Goal: Task Accomplishment & Management: Complete application form

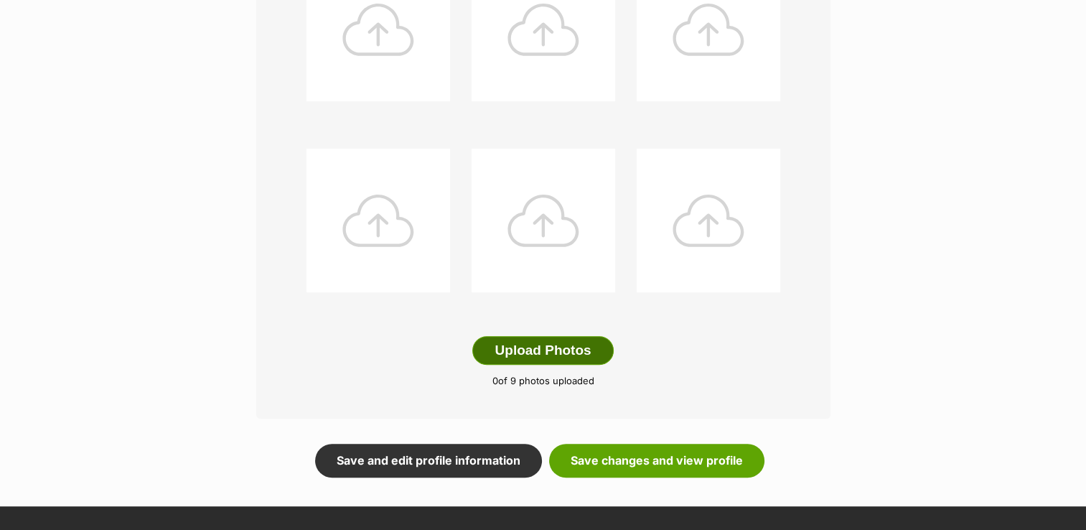
click at [571, 347] on button "Upload Photos" at bounding box center [542, 350] width 141 height 29
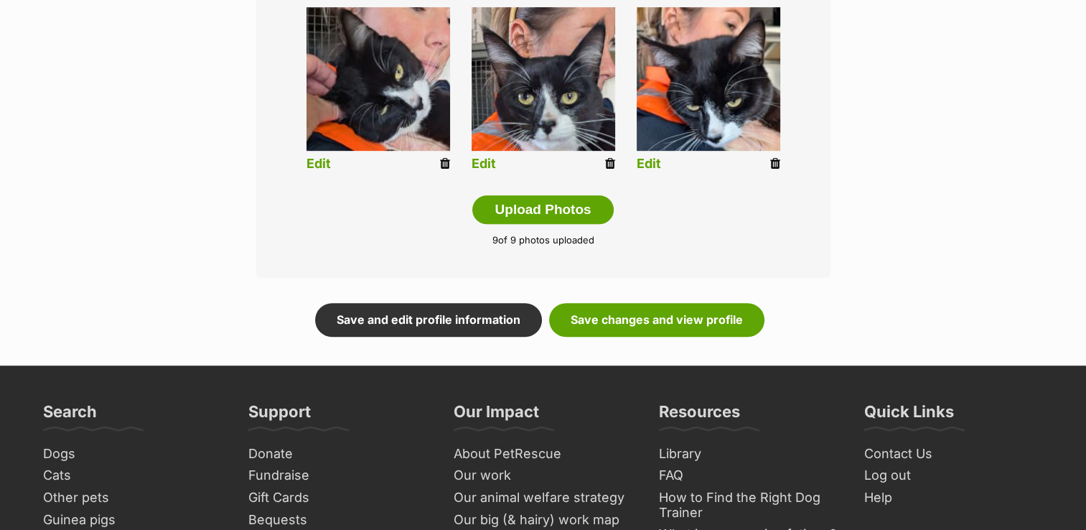
scroll to position [775, 0]
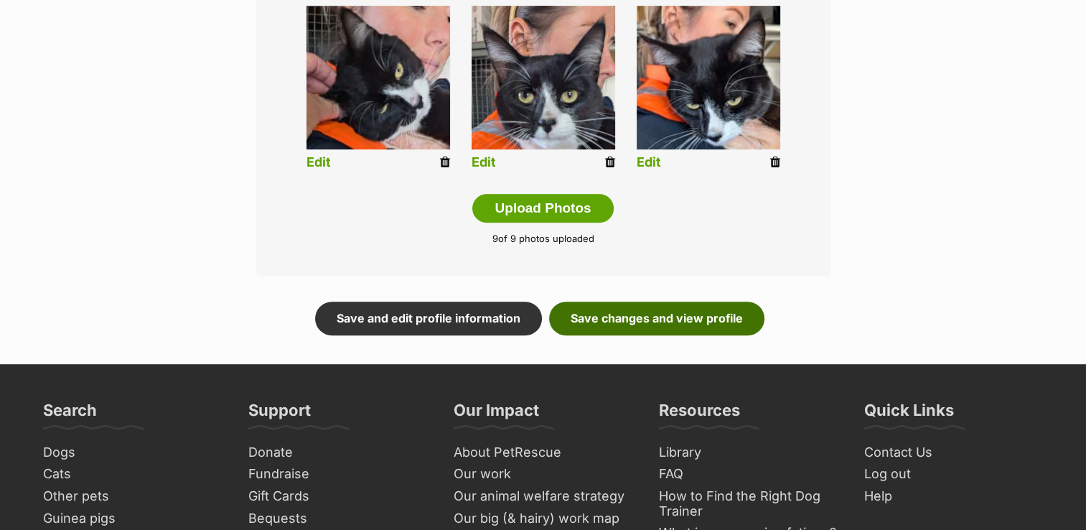
click at [589, 317] on link "Save changes and view profile" at bounding box center [656, 318] width 215 height 33
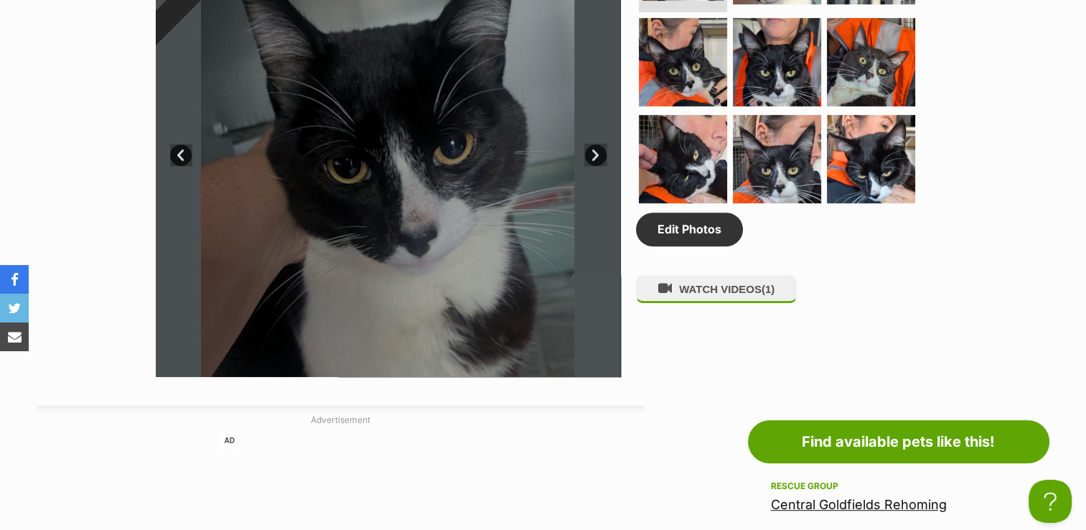
scroll to position [833, 0]
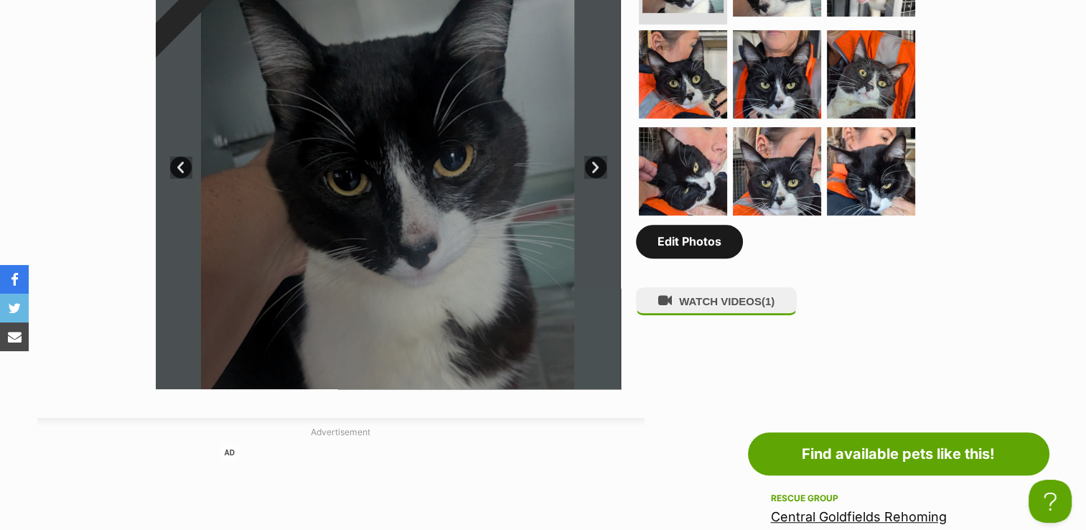
click at [685, 246] on link "Edit Photos" at bounding box center [689, 241] width 107 height 33
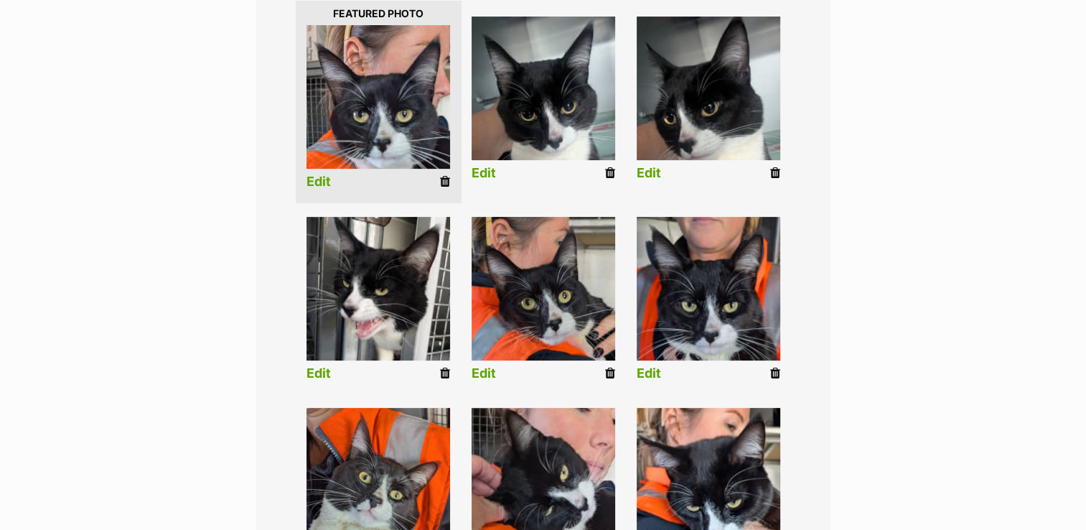
scroll to position [382, 0]
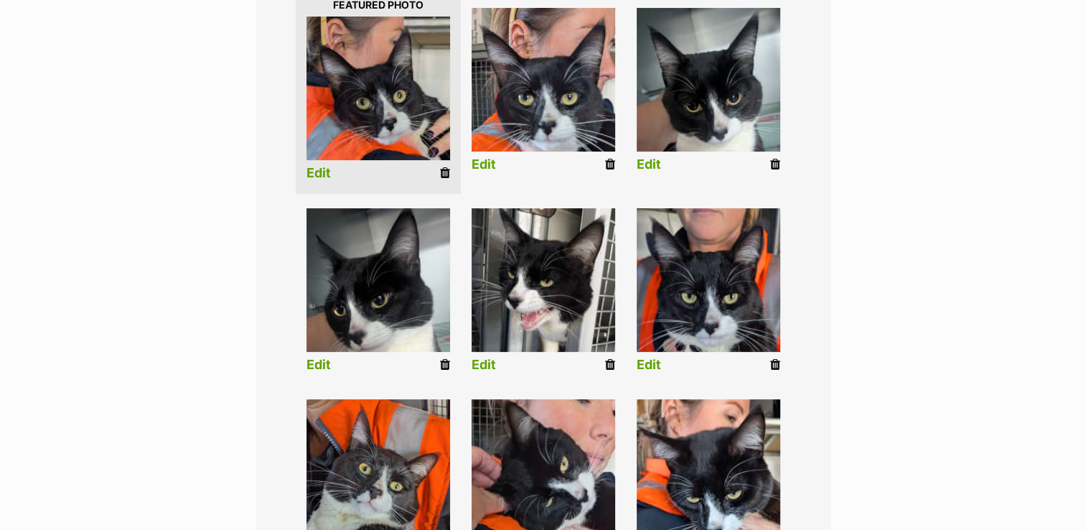
click at [985, 276] on div "Editing Reef's photos Add pet photos Add up to 9 photos or videos to show all t…" at bounding box center [543, 268] width 1055 height 917
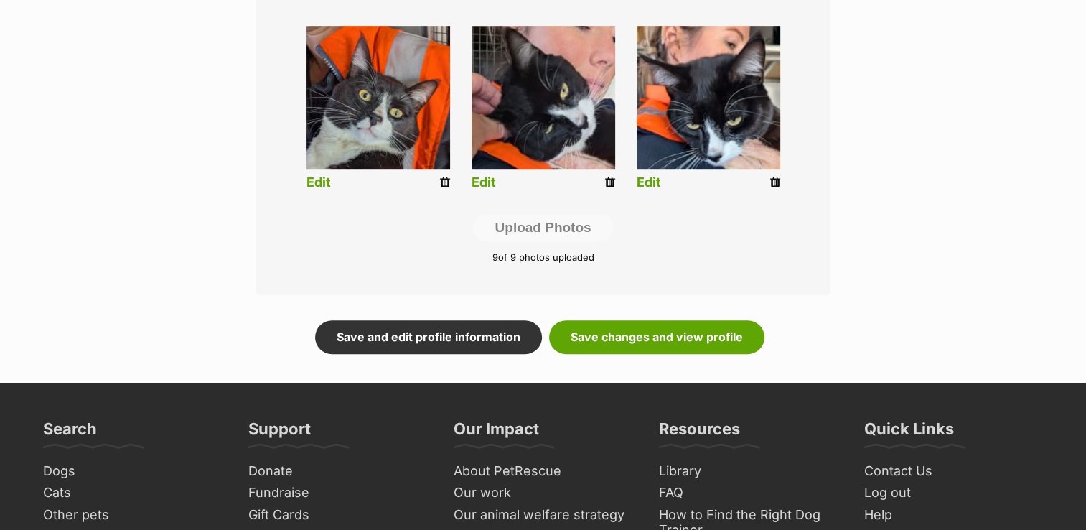
scroll to position [870, 0]
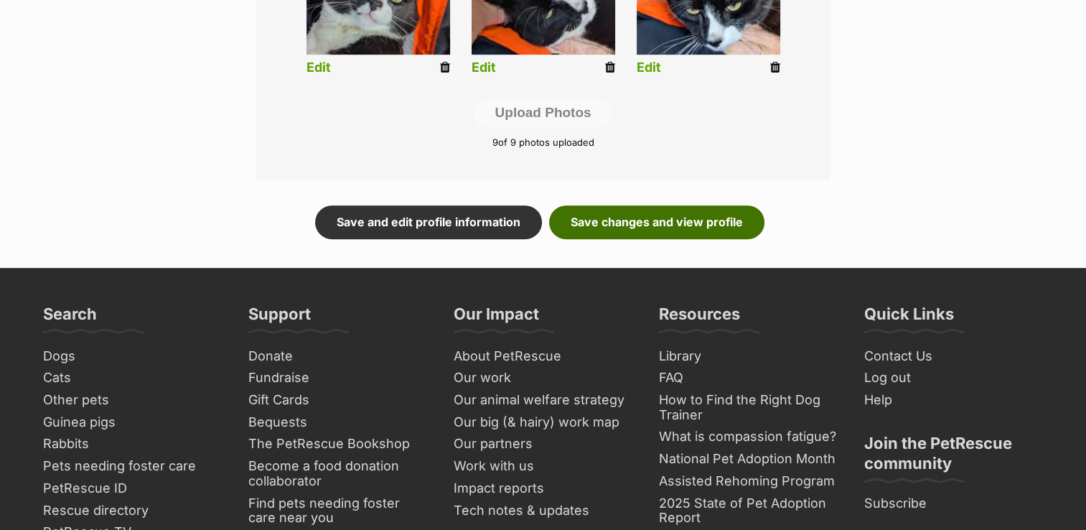
click at [671, 221] on link "Save changes and view profile" at bounding box center [656, 221] width 215 height 33
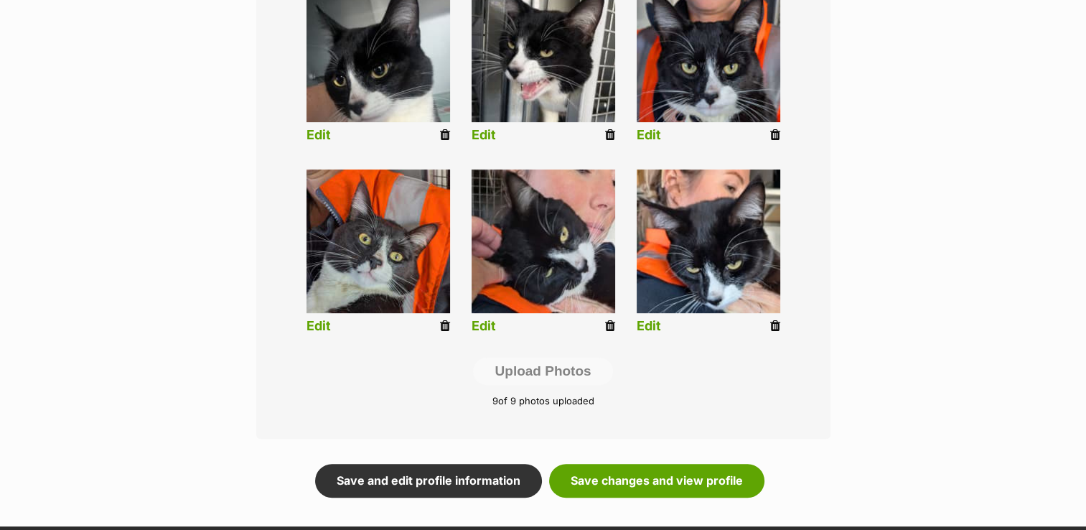
scroll to position [583, 0]
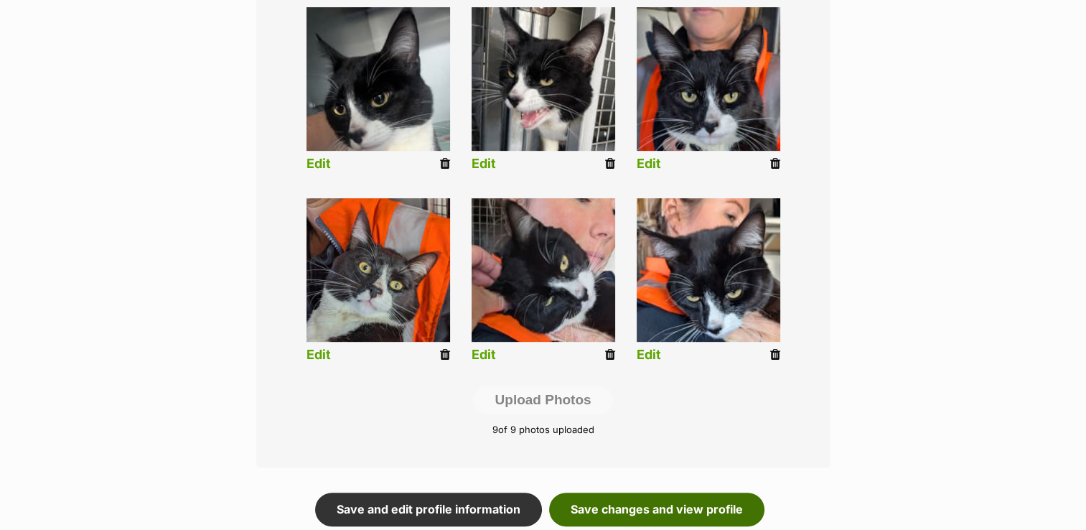
click at [674, 504] on link "Save changes and view profile" at bounding box center [656, 508] width 215 height 33
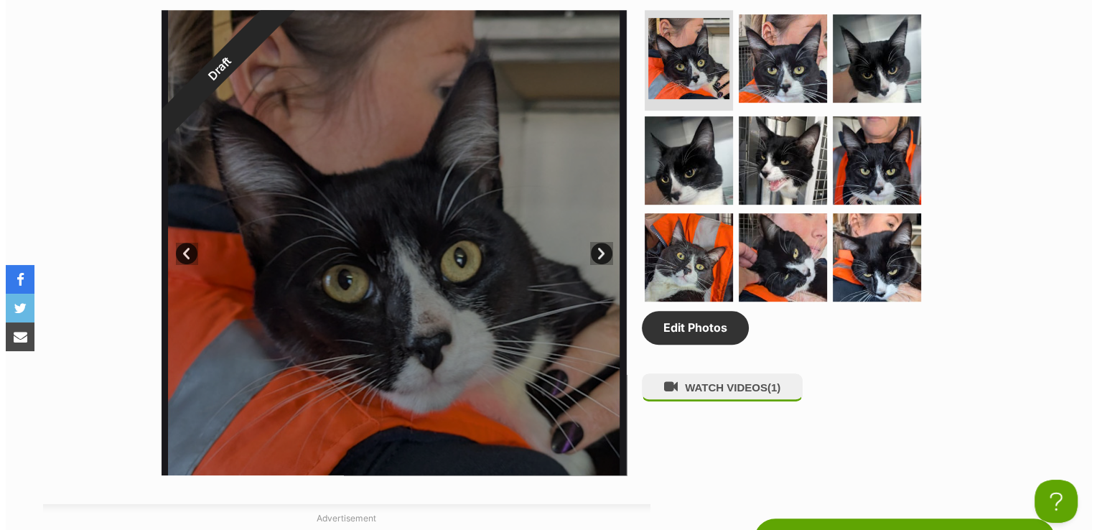
scroll to position [775, 0]
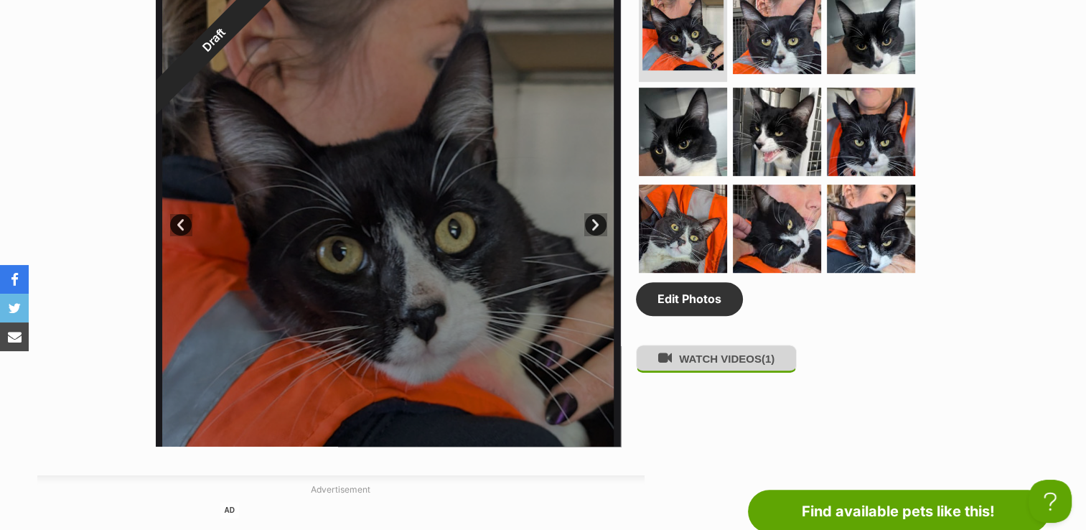
click at [709, 357] on button "WATCH VIDEOS (1)" at bounding box center [716, 359] width 161 height 28
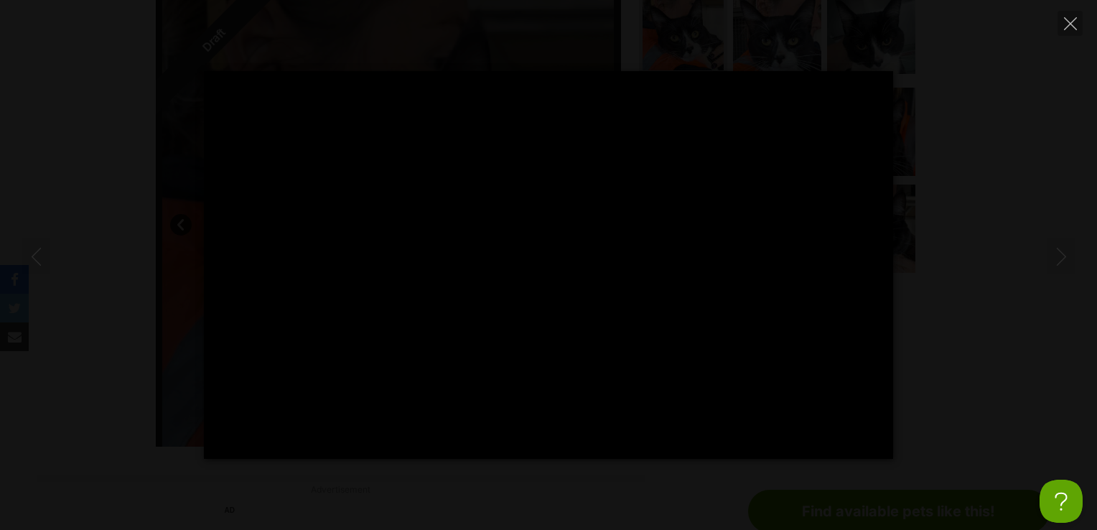
type input "36.2"
type input "100"
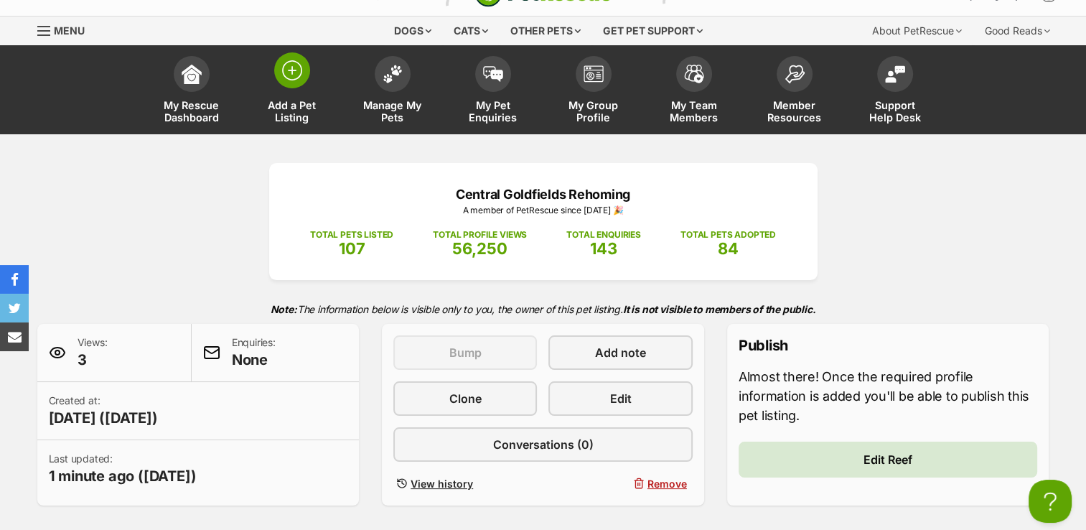
click at [282, 121] on span "Add a Pet Listing" at bounding box center [292, 111] width 65 height 24
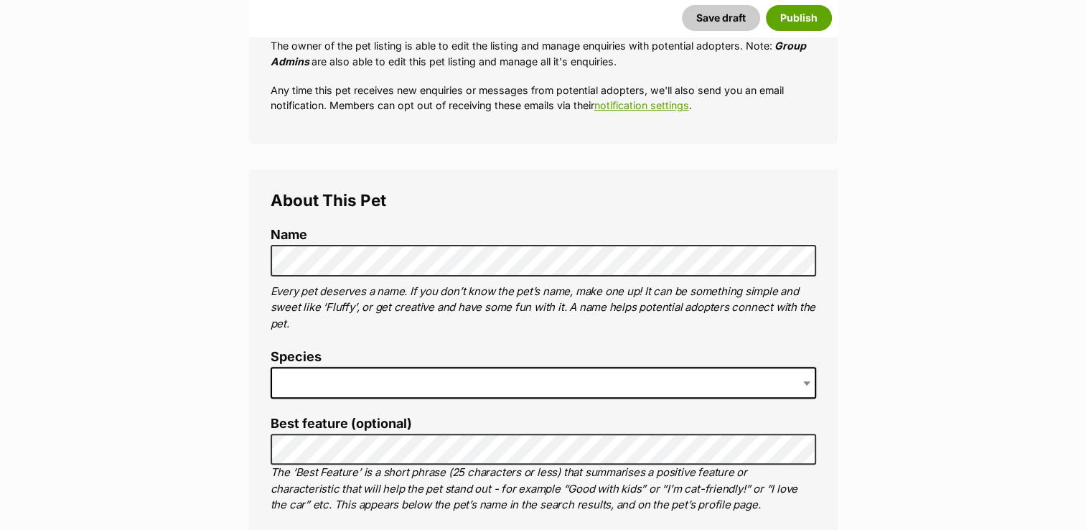
click at [316, 373] on span at bounding box center [544, 383] width 546 height 32
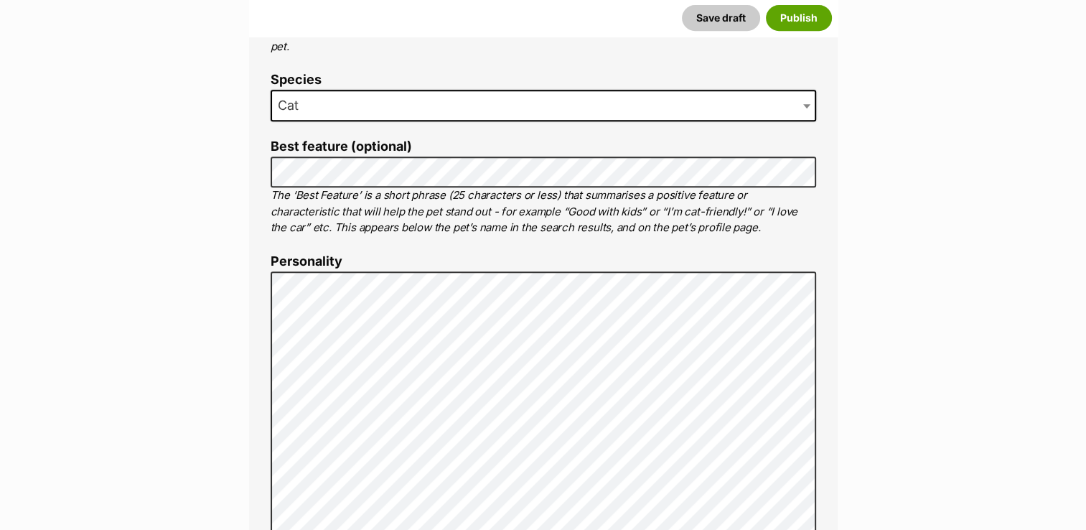
scroll to position [660, 0]
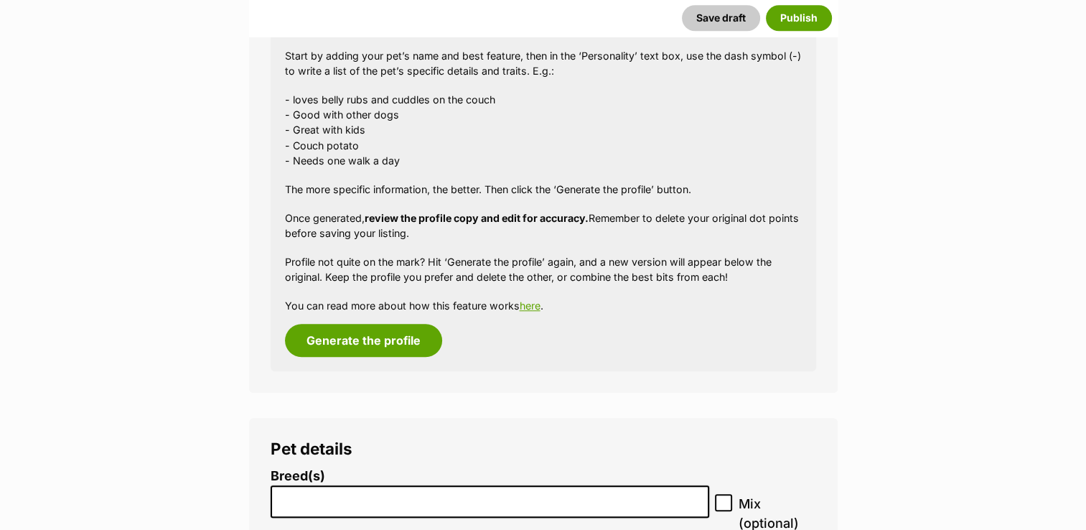
scroll to position [1378, 0]
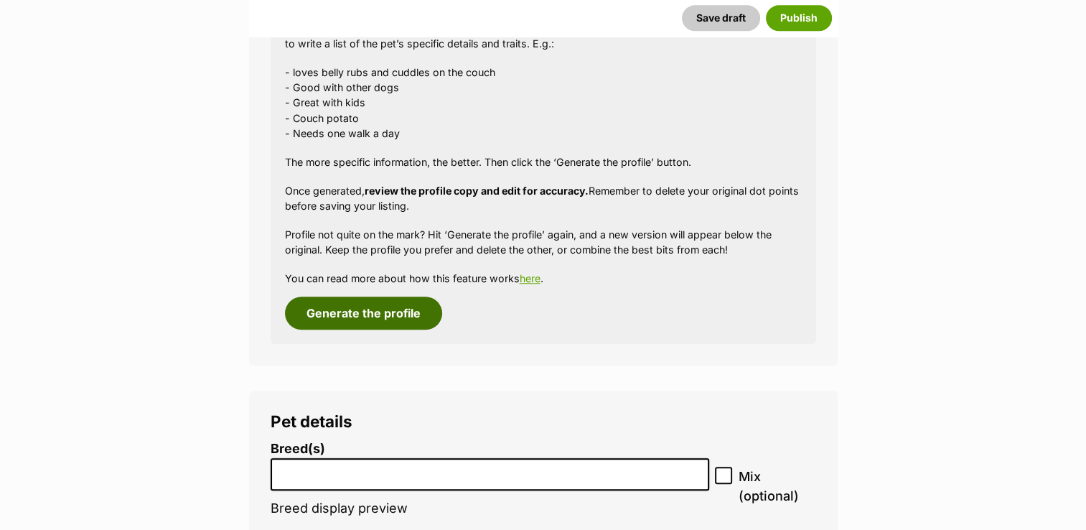
click at [333, 314] on button "Generate the profile" at bounding box center [363, 312] width 157 height 33
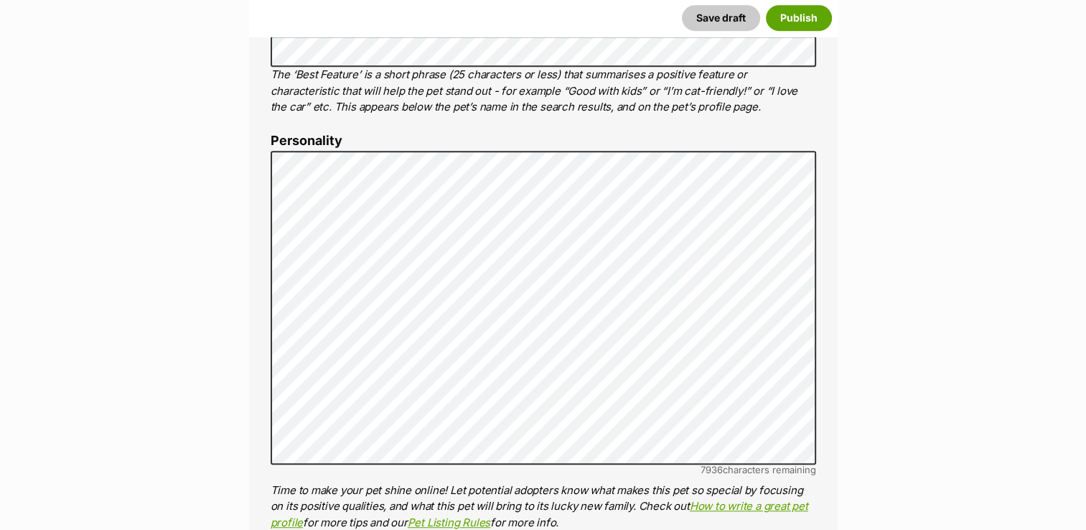
scroll to position [737, 0]
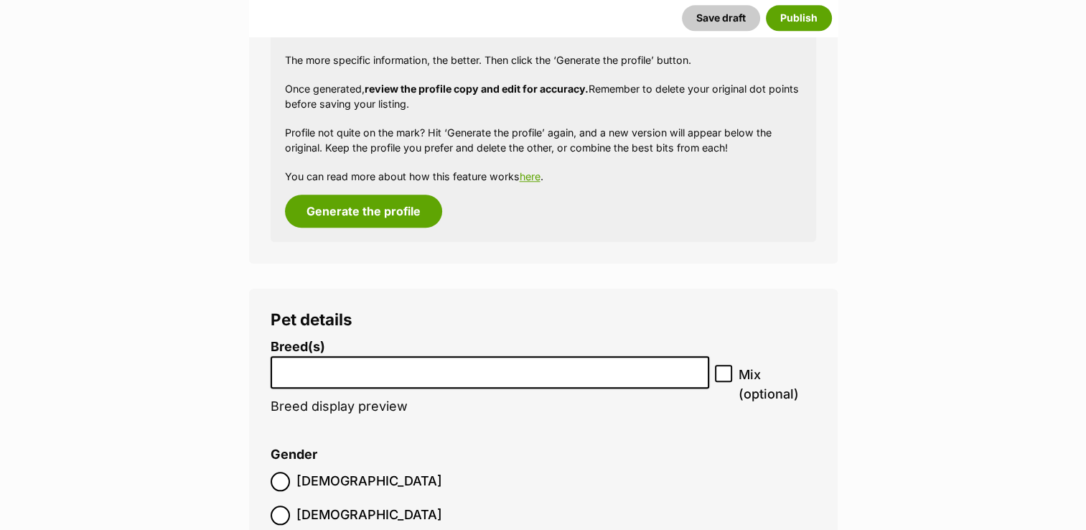
scroll to position [1484, 0]
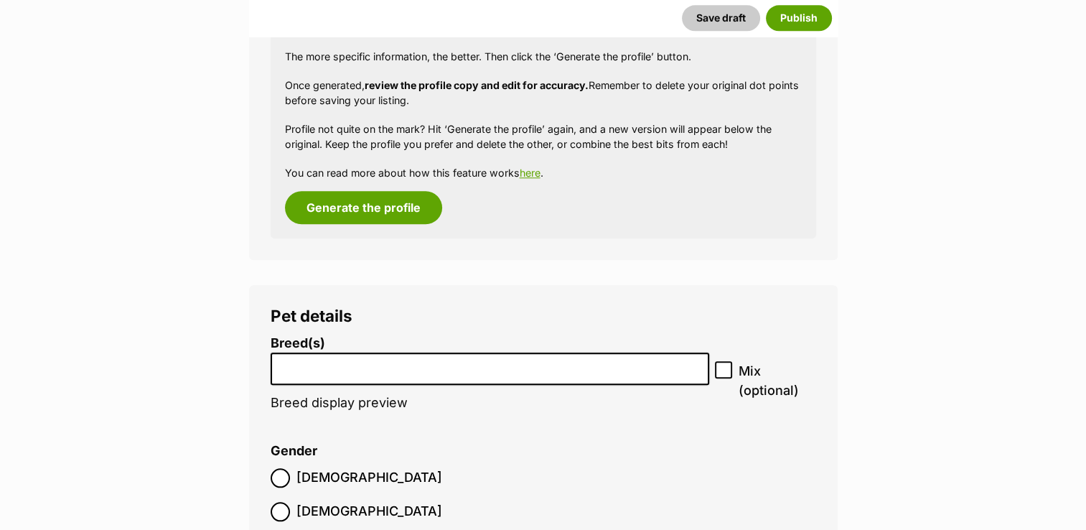
click at [566, 362] on input "search" at bounding box center [490, 365] width 429 height 15
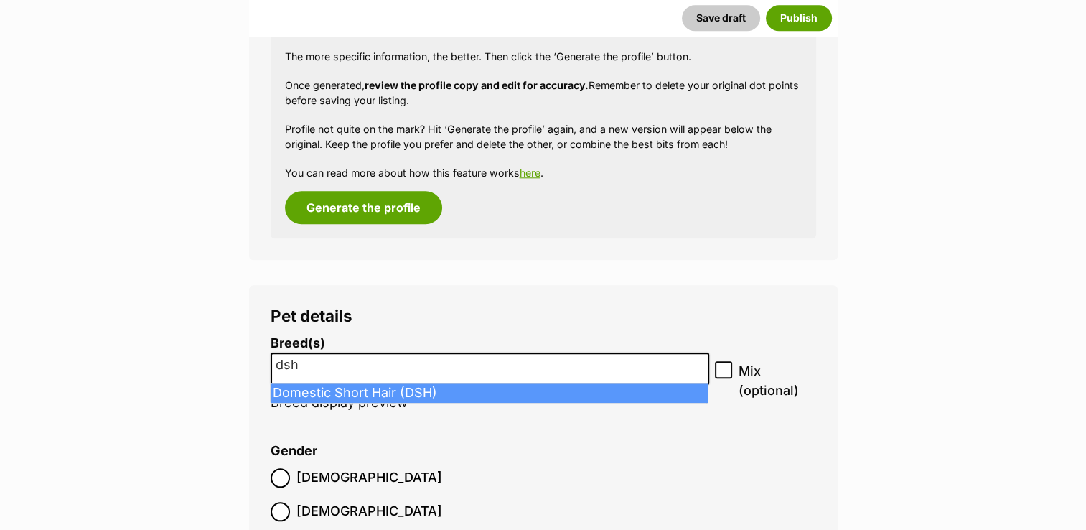
type input "dsh"
select select "252102"
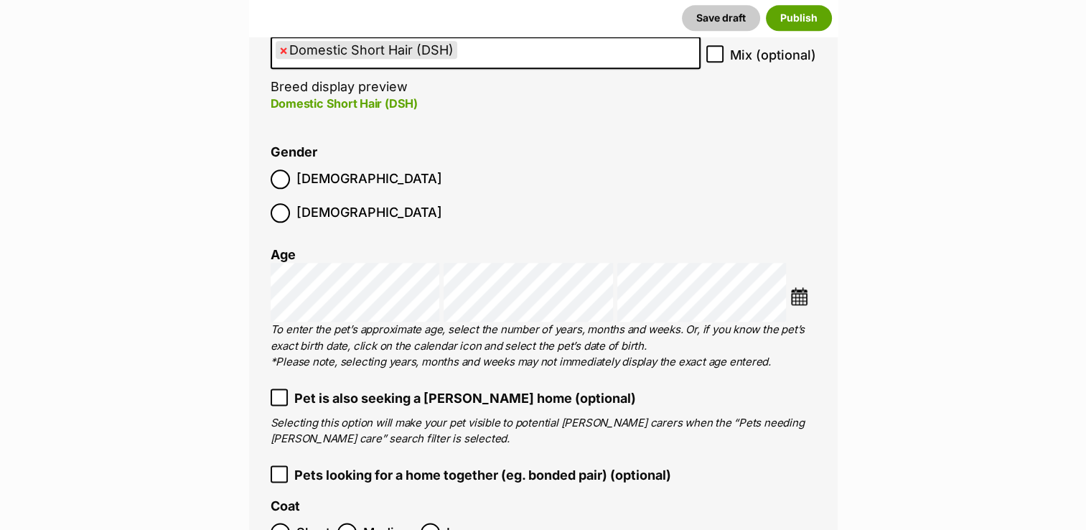
scroll to position [1886, 0]
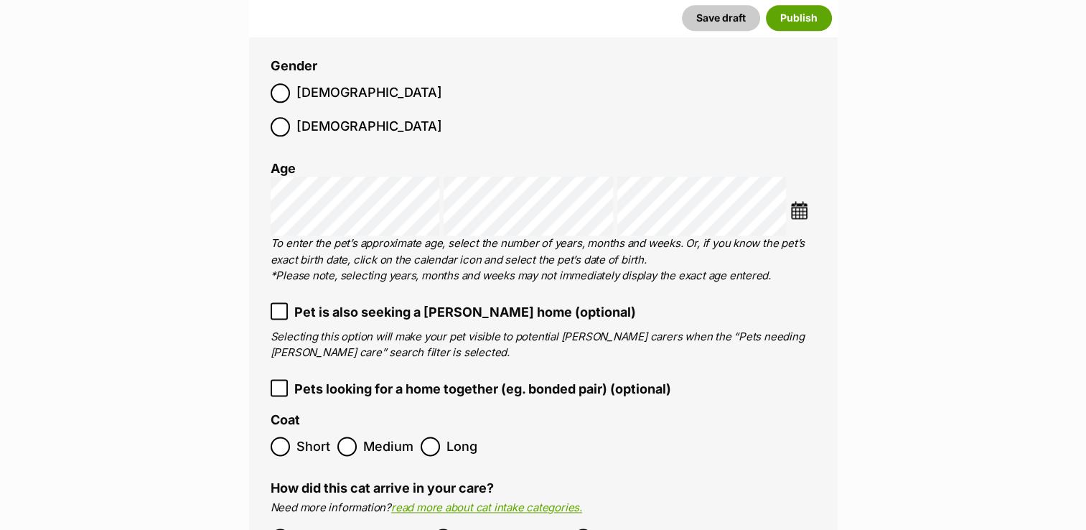
click at [260, 481] on div "Pet details Breed(s) Domestic Short Hair (DSH) Abyssinian American Bobtail Amer…" at bounding box center [543, 313] width 589 height 860
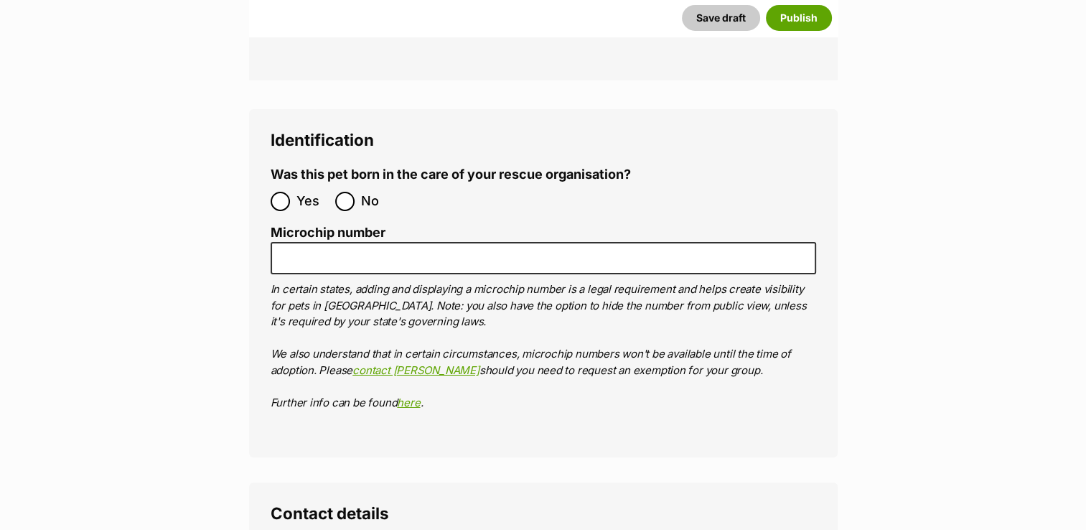
scroll to position [4845, 0]
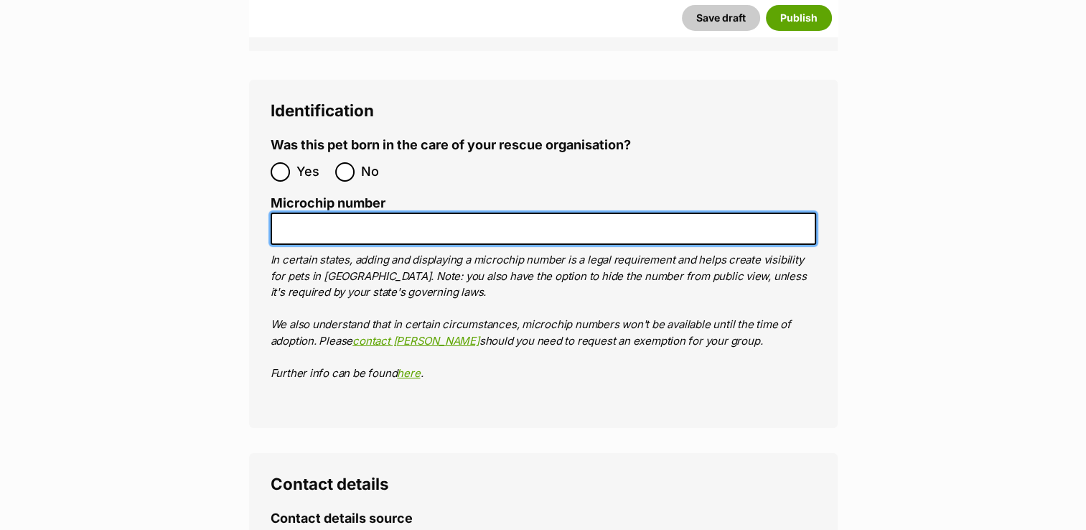
click at [449, 212] on input "Microchip number" at bounding box center [544, 228] width 546 height 32
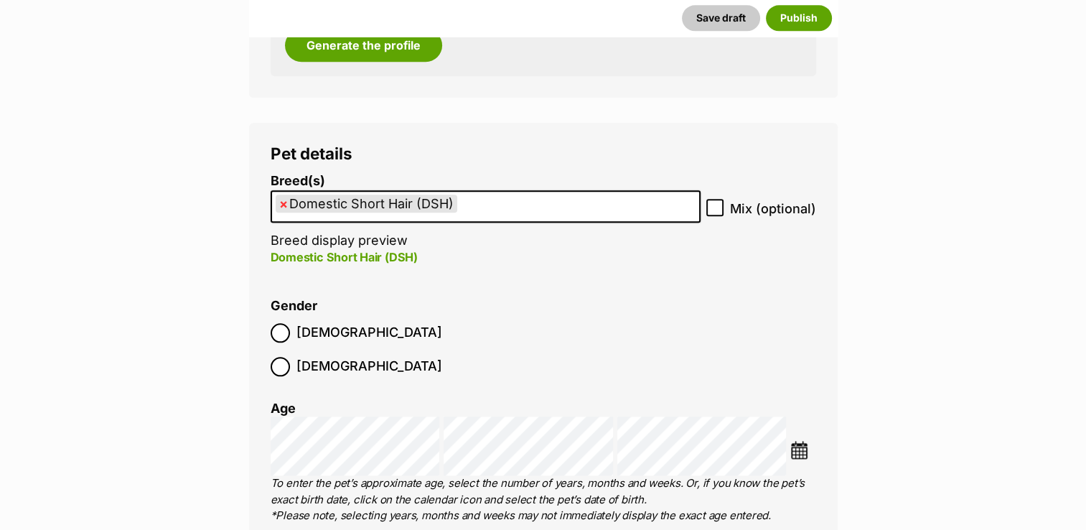
scroll to position [1658, 0]
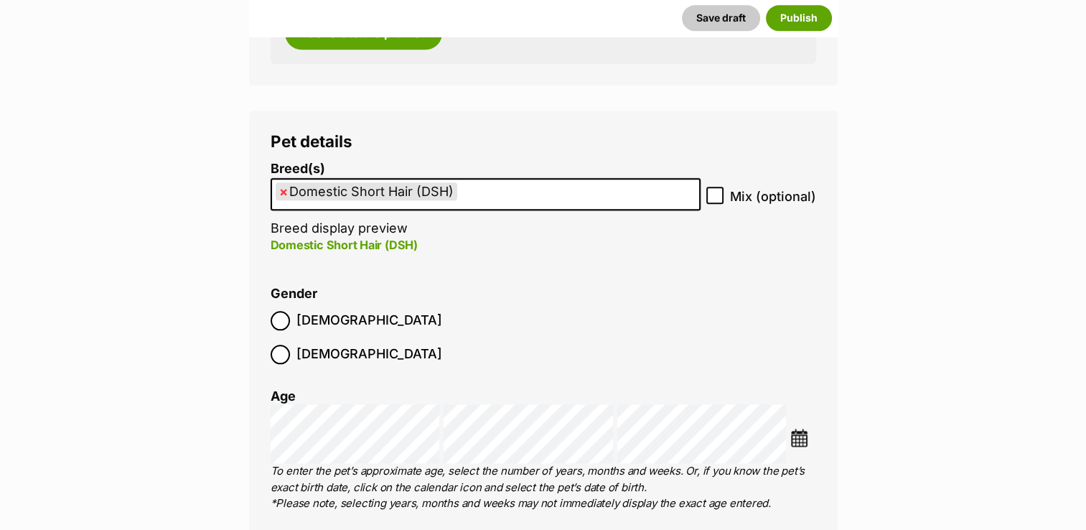
type input "978142000112183"
click at [800, 429] on img at bounding box center [799, 438] width 18 height 18
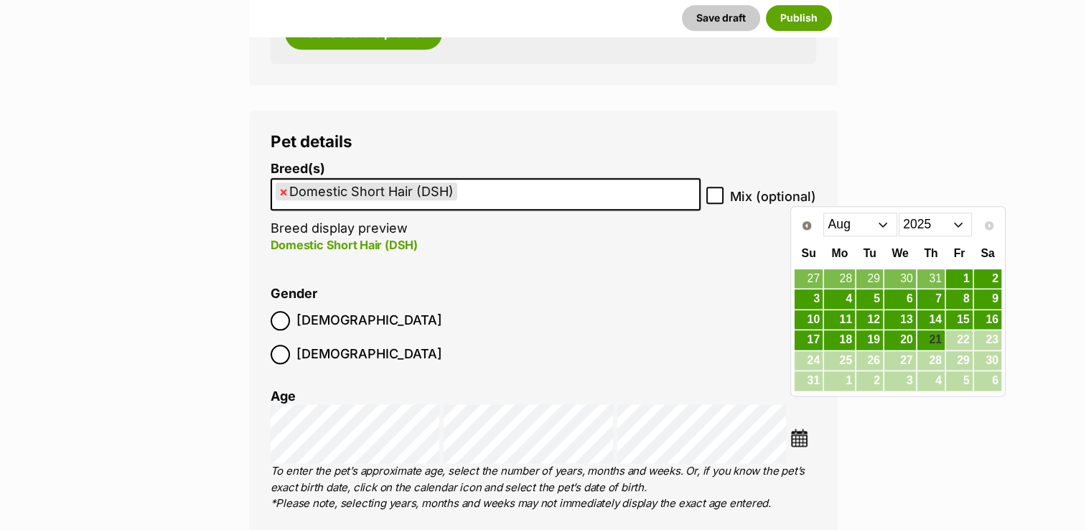
click at [885, 226] on select "Jan Feb Mar Apr May Jun Jul Aug" at bounding box center [860, 223] width 74 height 23
click at [930, 223] on select "2015 2016 2017 2018 2019 2020 2021 2022 2023 2024 2025" at bounding box center [936, 223] width 74 height 23
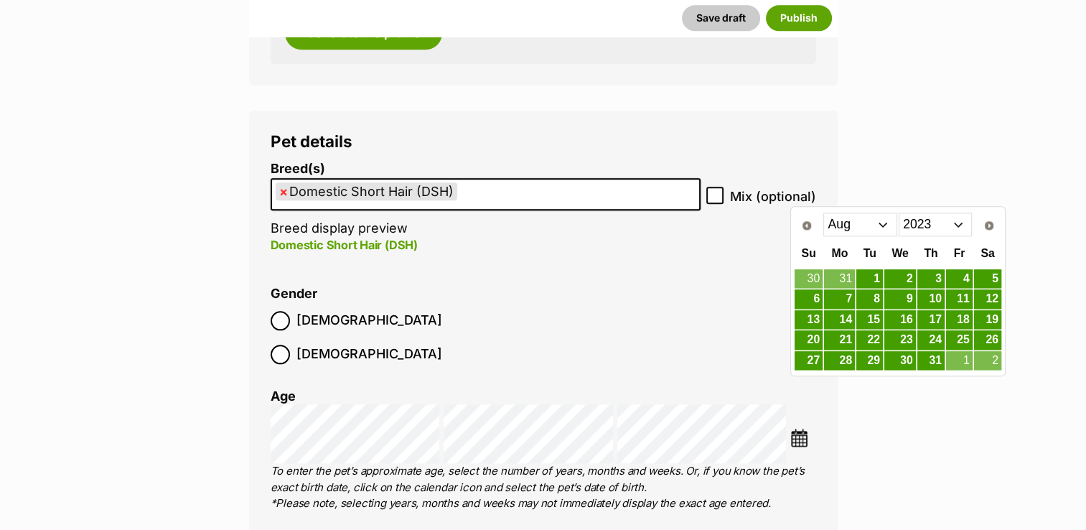
click at [882, 228] on select "Jan Feb Mar Apr May Jun Jul Aug Sep Oct Nov Dec" at bounding box center [860, 223] width 74 height 23
click at [874, 298] on link "7" at bounding box center [869, 299] width 27 height 18
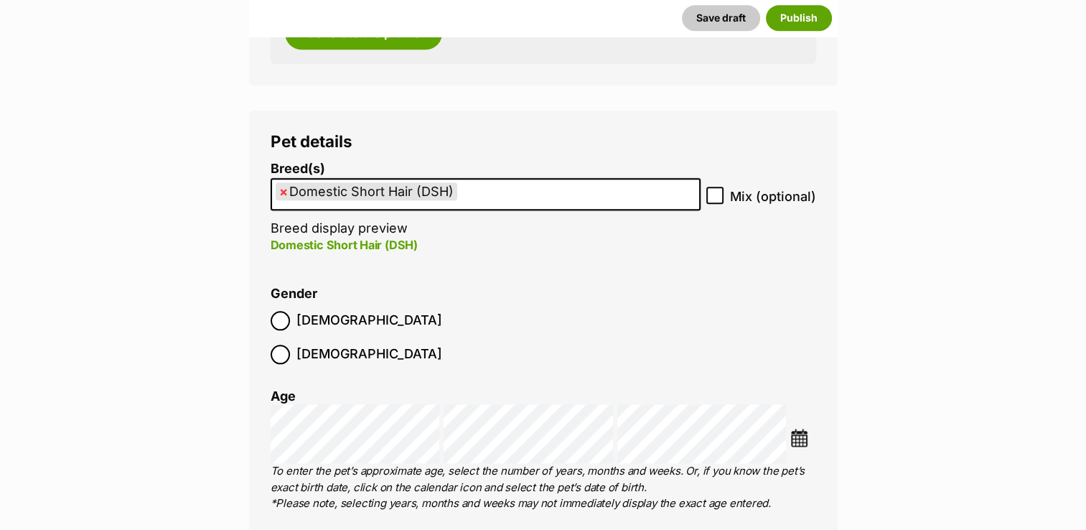
click at [731, 307] on li "Gender Male Female" at bounding box center [544, 328] width 546 height 85
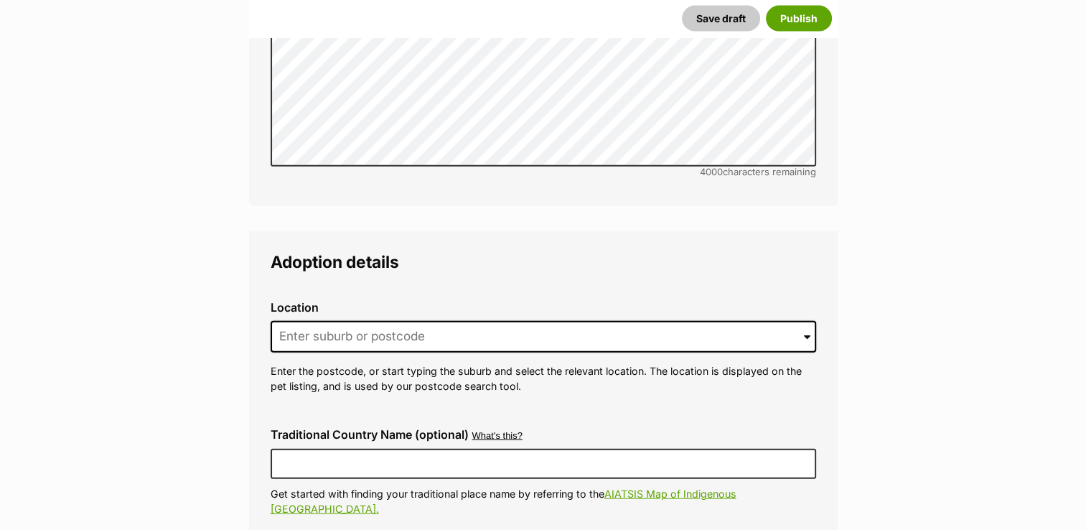
scroll to position [3315, 0]
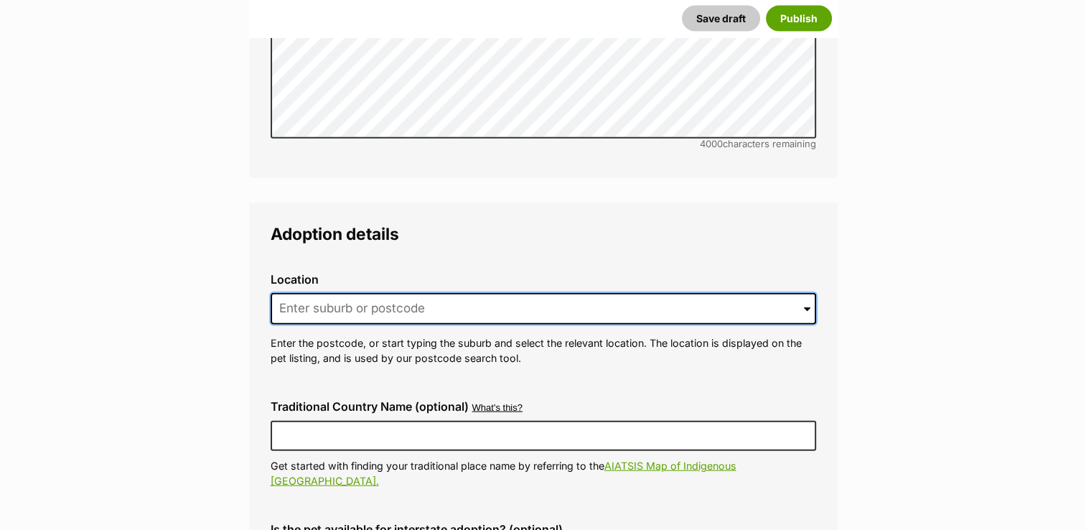
click at [475, 293] on input at bounding box center [544, 309] width 546 height 32
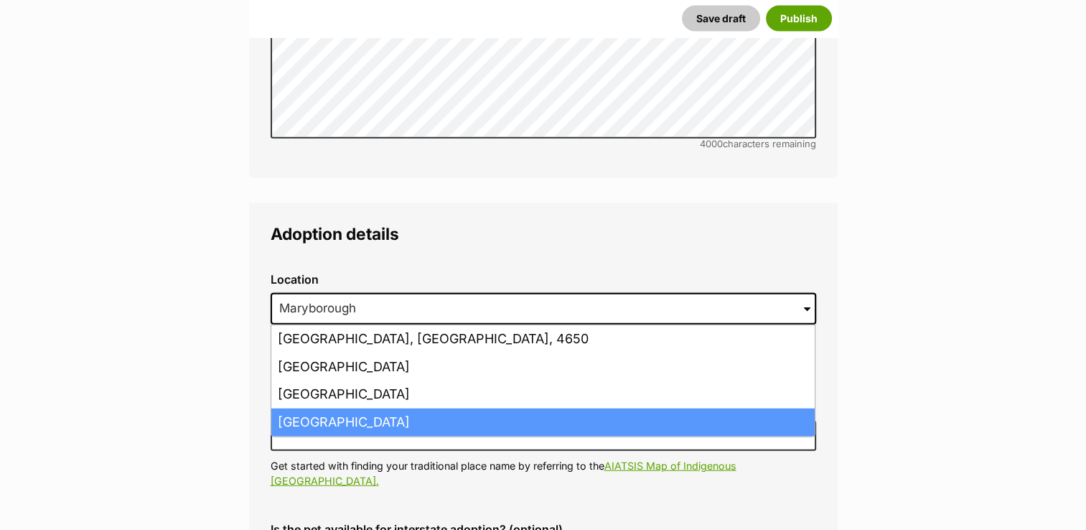
click at [365, 408] on li "Maryborough, Victoria, 3465" at bounding box center [542, 422] width 543 height 28
type input "Maryborough, Victoria, 3465"
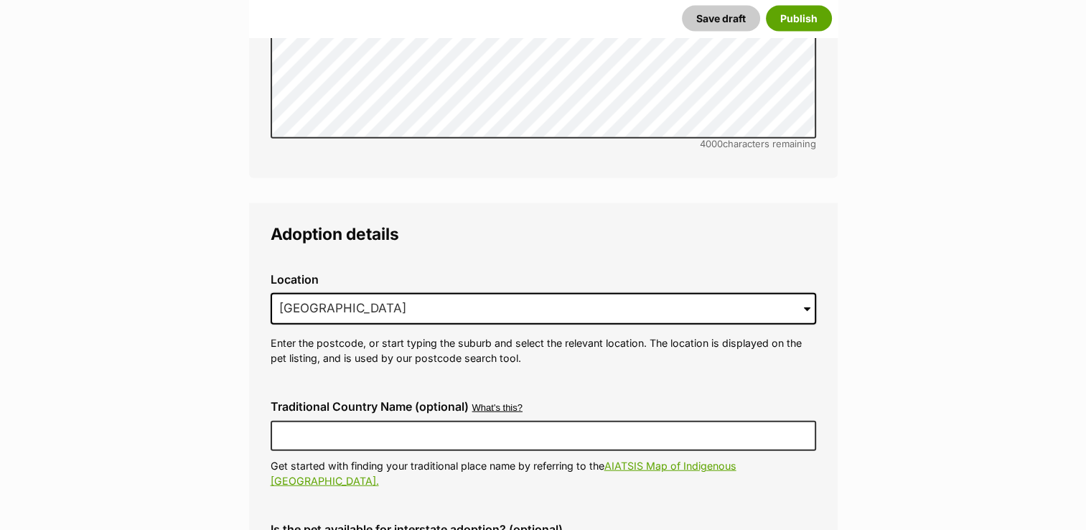
click at [302, 388] on div "Traditional Country Name (optional) What's this? We recognise that Australia al…" at bounding box center [543, 444] width 569 height 112
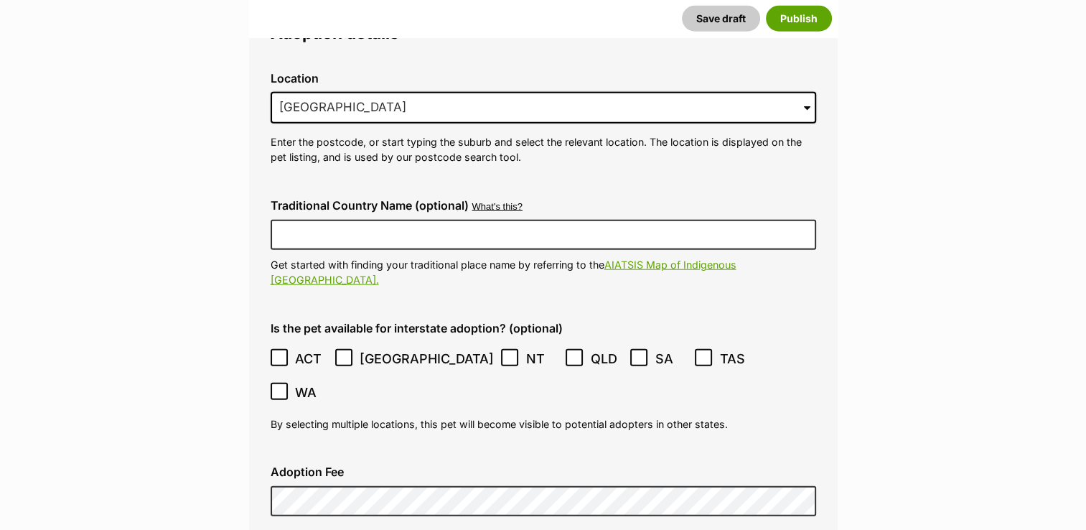
scroll to position [3544, 0]
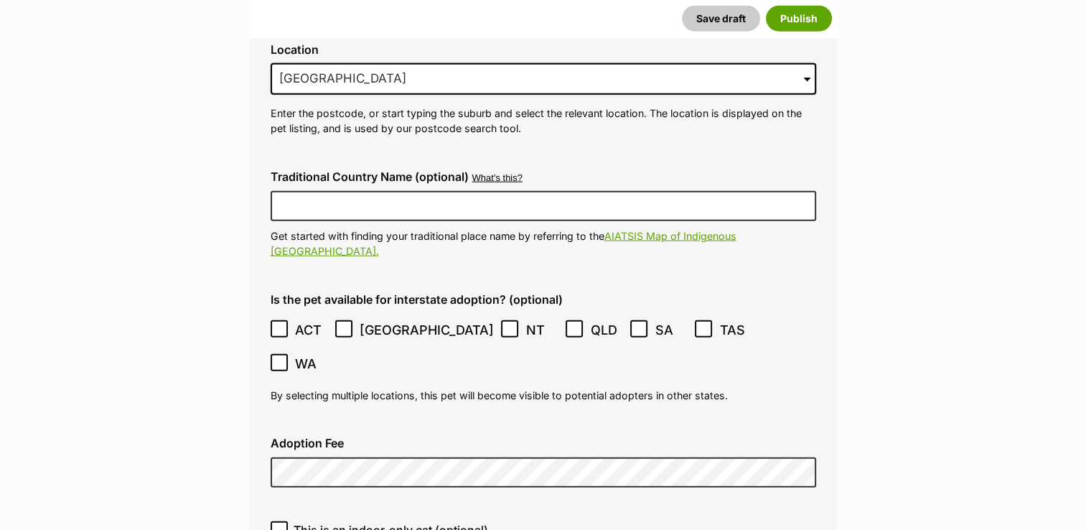
click at [349, 510] on div "This is an indoor-only cat (optional)" at bounding box center [543, 535] width 569 height 51
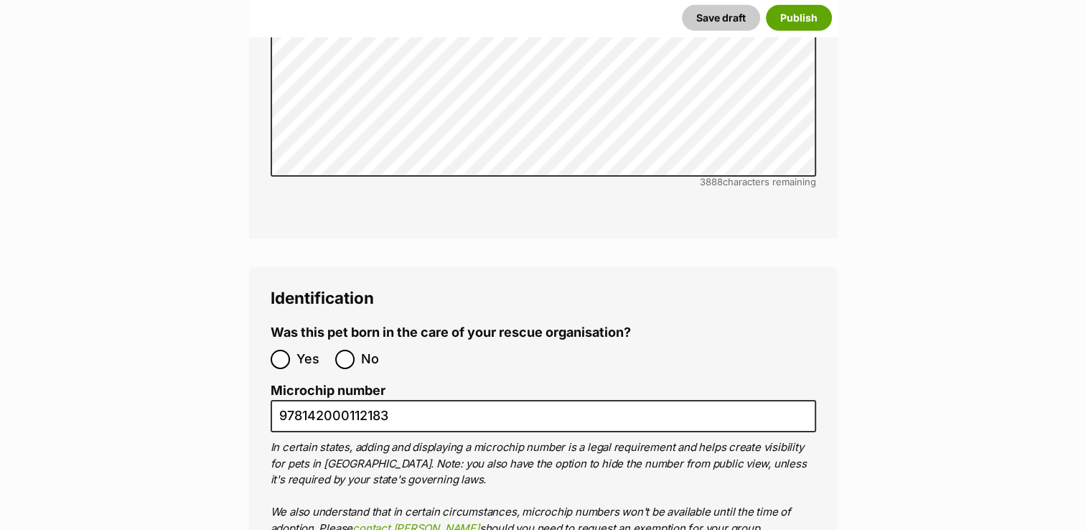
scroll to position [4750, 0]
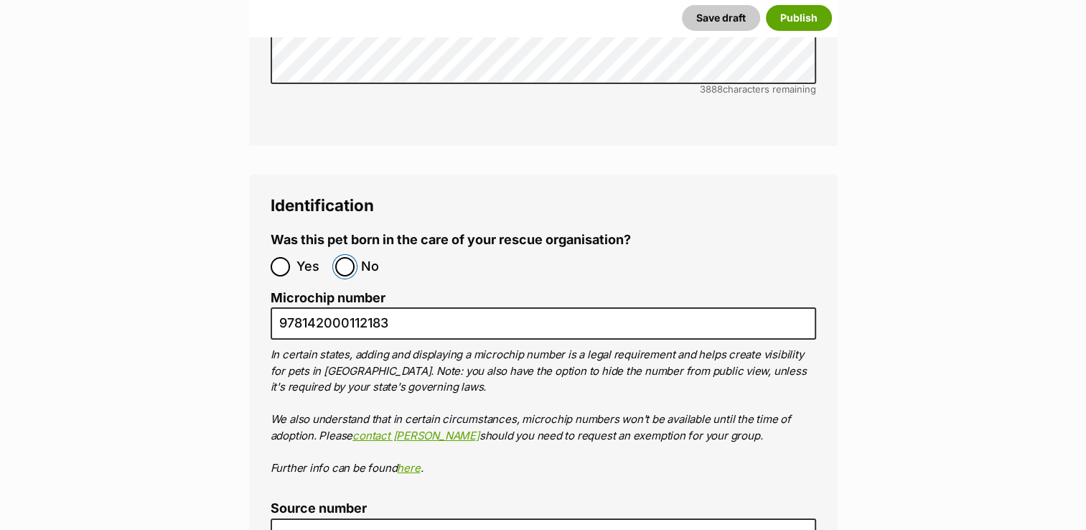
click at [340, 257] on input "No" at bounding box center [344, 266] width 19 height 19
radio input "true"
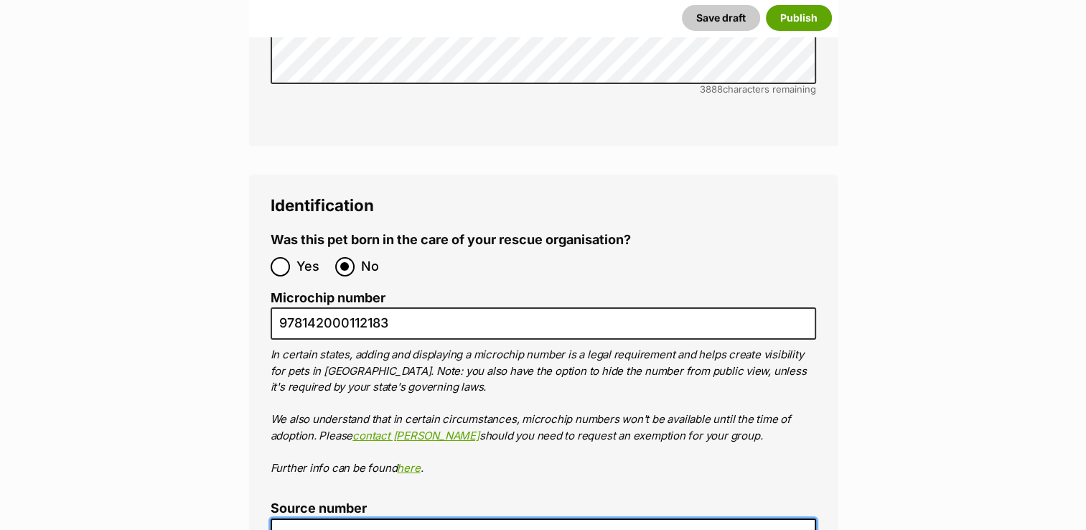
click at [396, 518] on input "Source number" at bounding box center [544, 534] width 546 height 32
type input "BR102780"
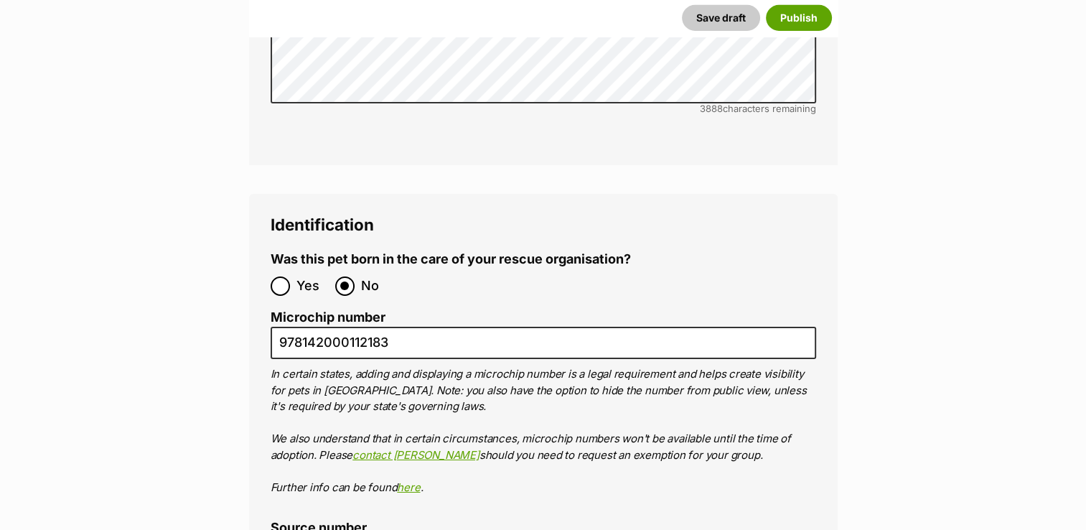
scroll to position [4747, 0]
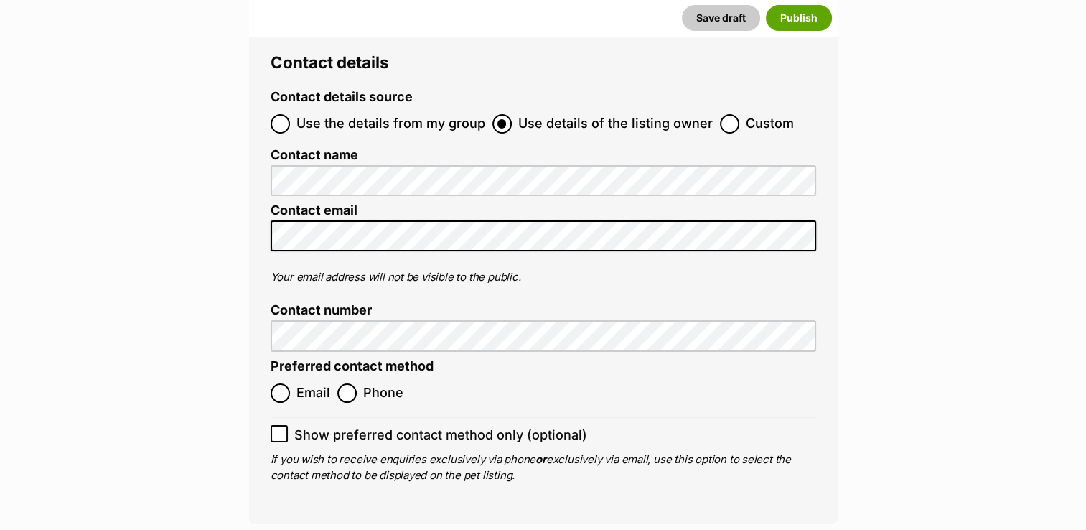
scroll to position [5637, 0]
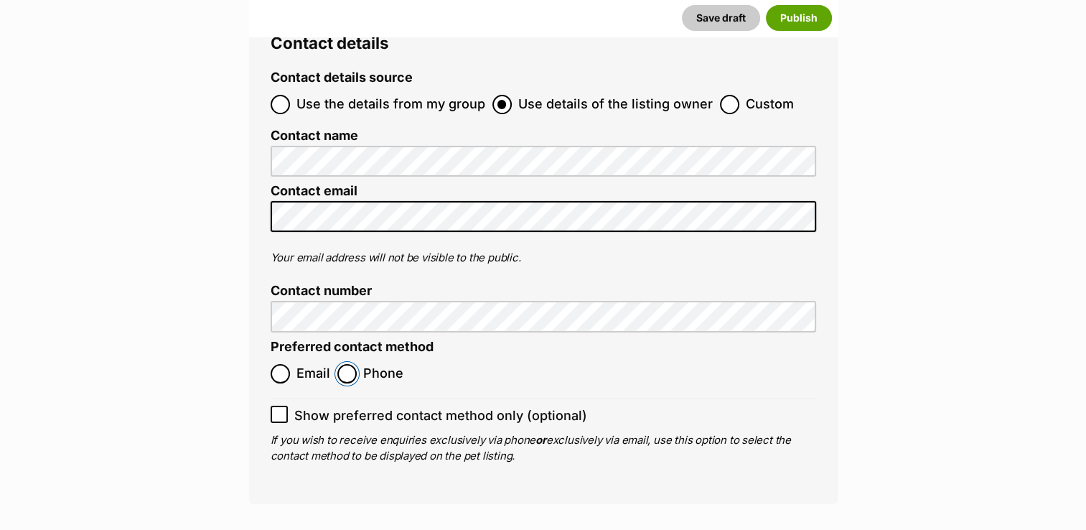
click at [347, 364] on input "Phone" at bounding box center [346, 373] width 19 height 19
radio input "true"
drag, startPoint x: 585, startPoint y: 428, endPoint x: 495, endPoint y: 470, distance: 99.6
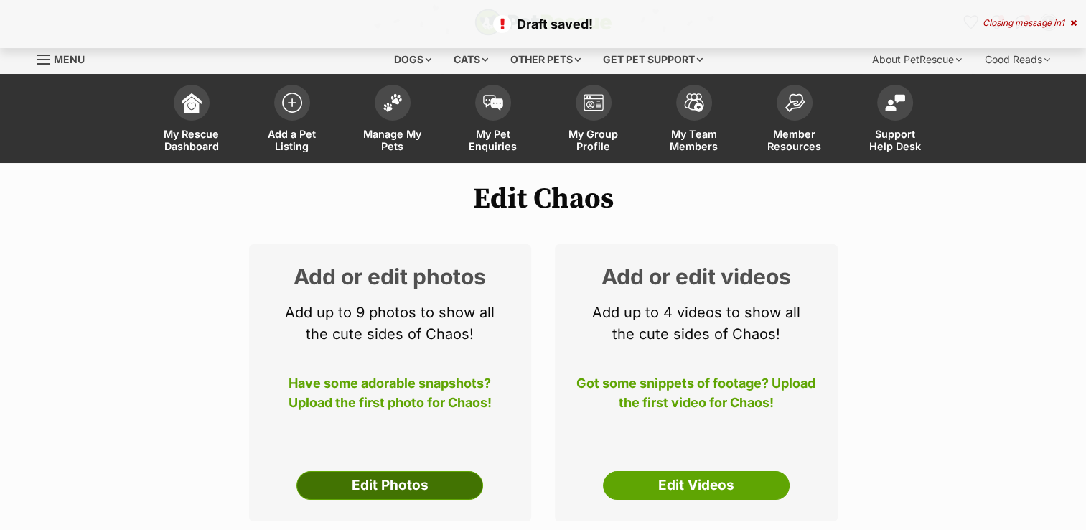
click at [360, 485] on link "Edit Photos" at bounding box center [389, 485] width 187 height 29
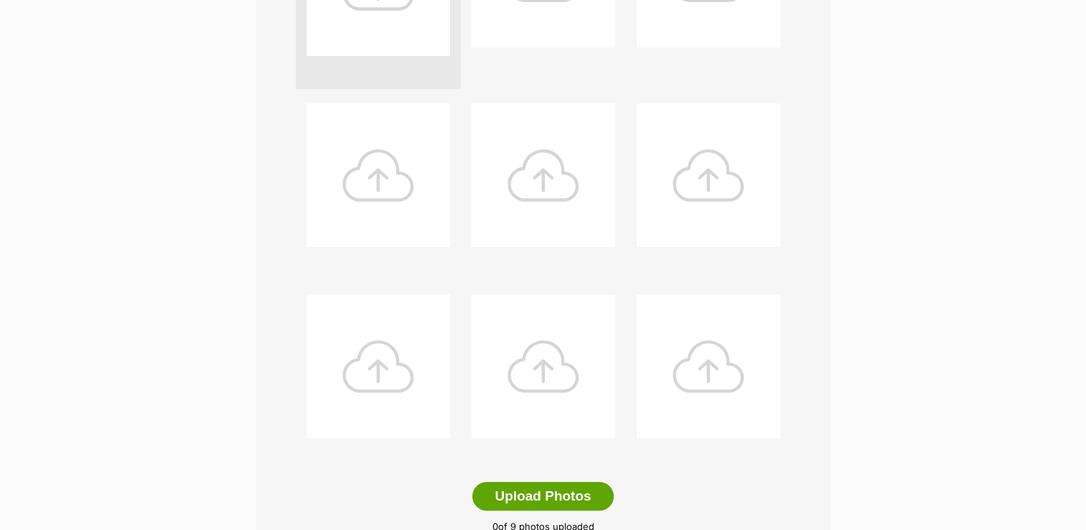
scroll to position [488, 0]
click at [515, 493] on button "Upload Photos" at bounding box center [542, 494] width 141 height 29
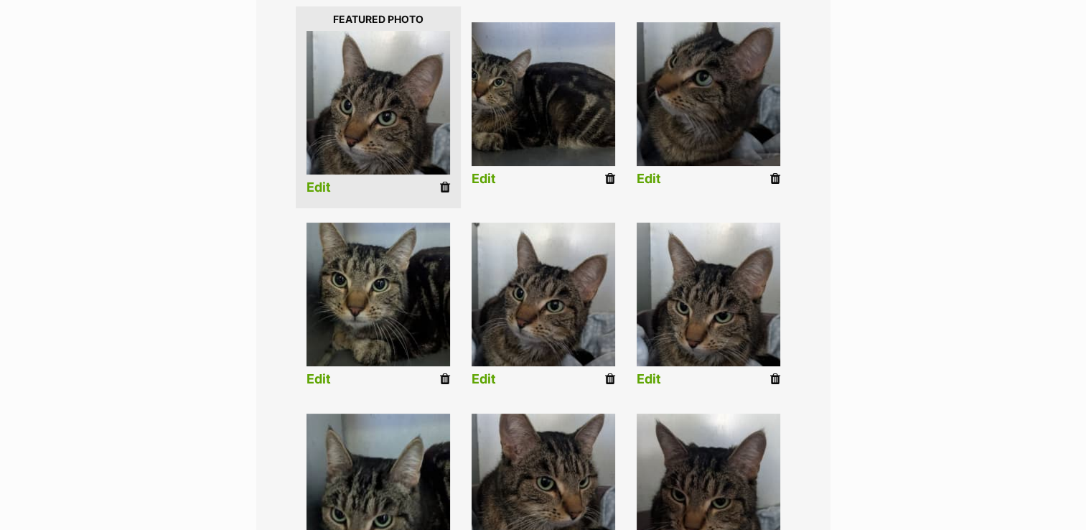
scroll to position [376, 0]
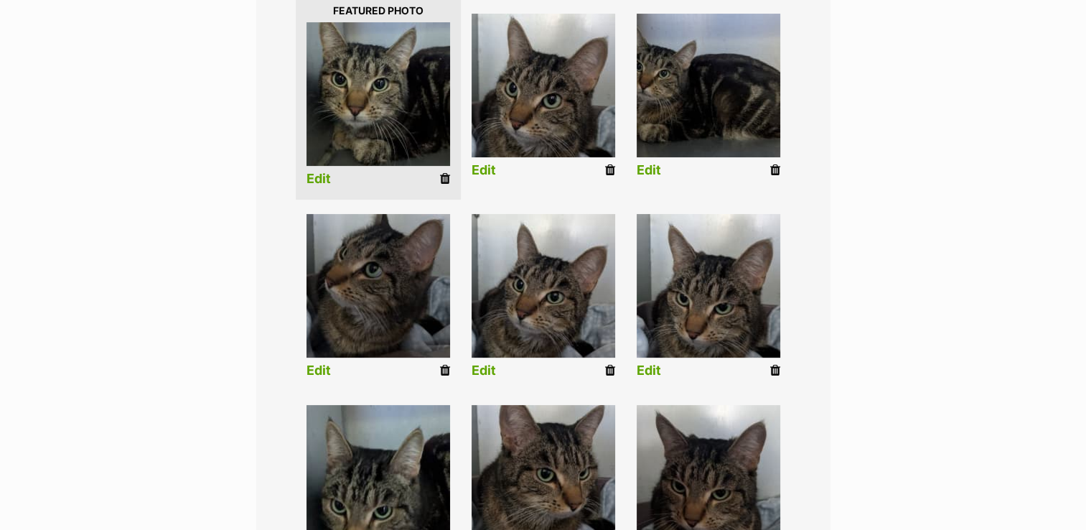
click at [946, 248] on div "Editing Chaos's photos Add pet photos Add up to 9 photos or videos to show all …" at bounding box center [543, 275] width 1055 height 918
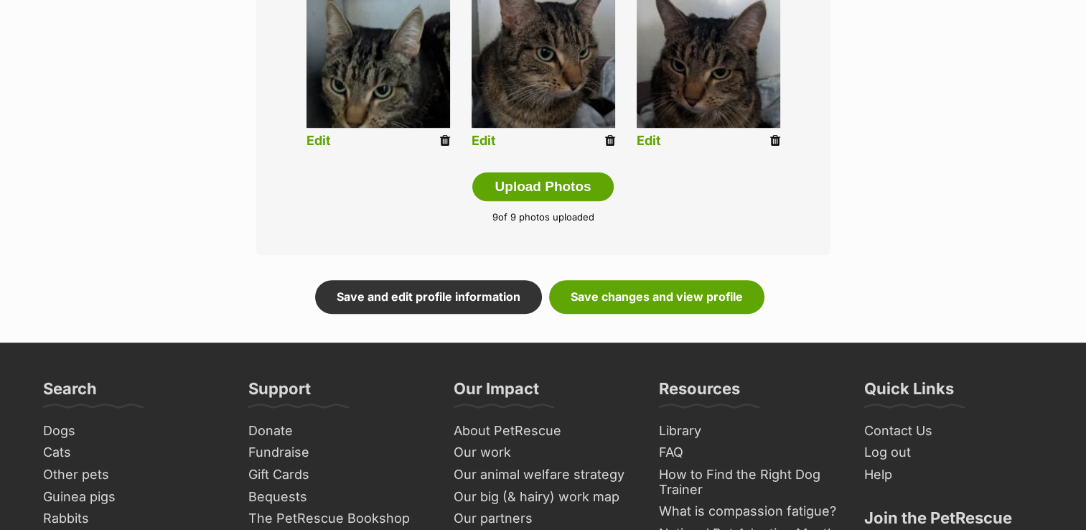
scroll to position [807, 0]
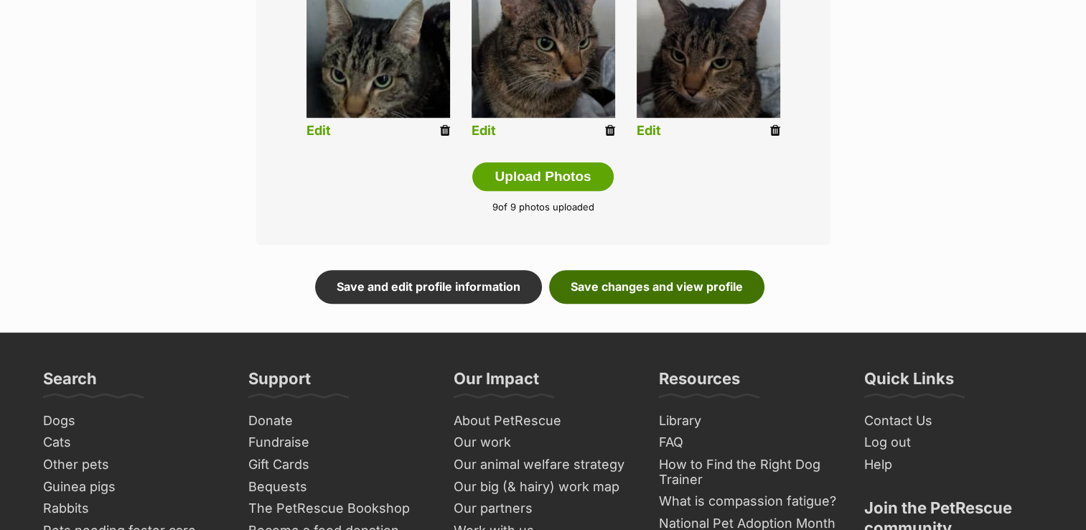
click at [630, 288] on link "Save changes and view profile" at bounding box center [656, 286] width 215 height 33
